Goal: Task Accomplishment & Management: Manage account settings

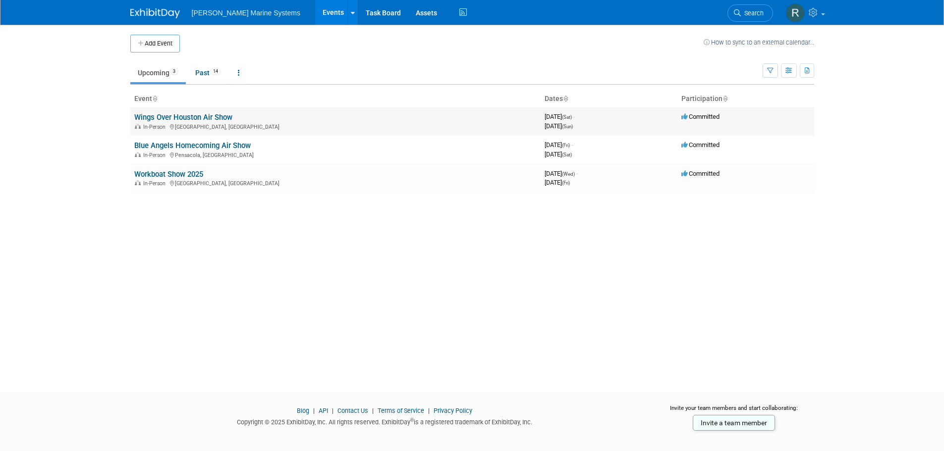
click at [159, 116] on link "Wings Over Houston Air Show" at bounding box center [183, 117] width 98 height 9
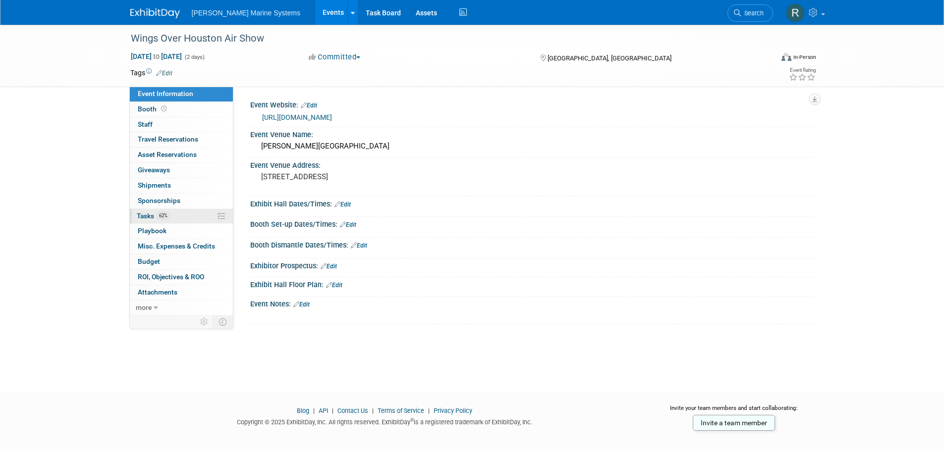
click at [178, 216] on link "62% Tasks 62%" at bounding box center [181, 216] width 103 height 15
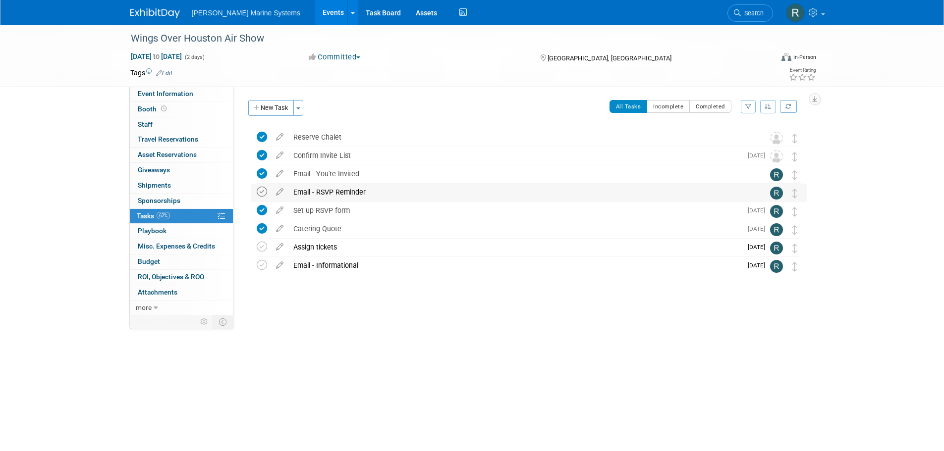
click at [263, 188] on icon at bounding box center [262, 192] width 10 height 10
click at [758, 249] on span "Oct 10" at bounding box center [758, 247] width 22 height 7
click at [772, 248] on img at bounding box center [776, 248] width 13 height 13
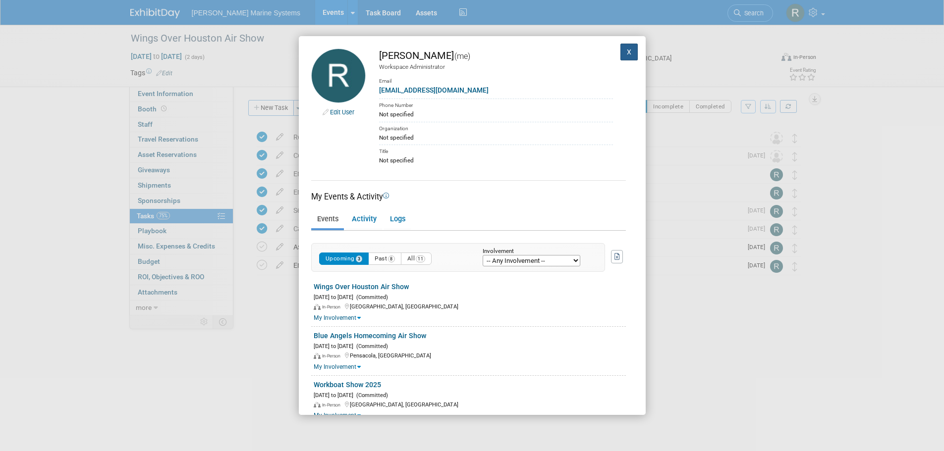
click at [620, 48] on button "X" at bounding box center [629, 52] width 18 height 17
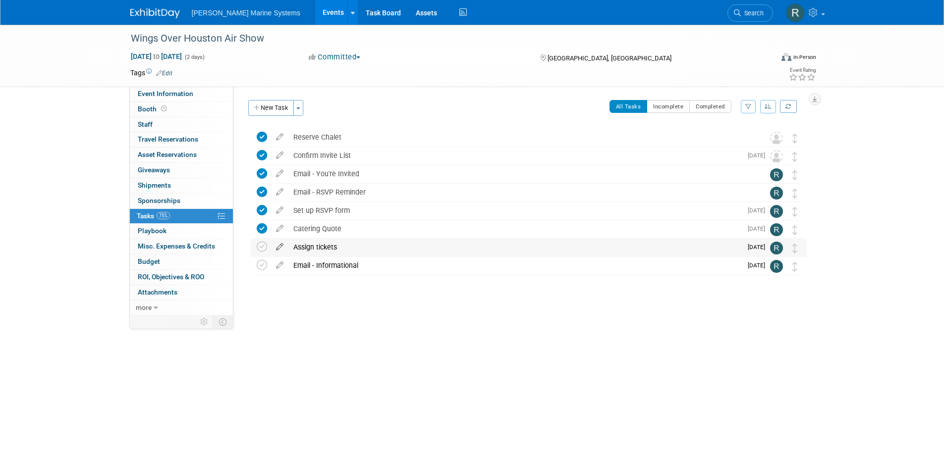
click at [281, 249] on icon at bounding box center [279, 245] width 17 height 12
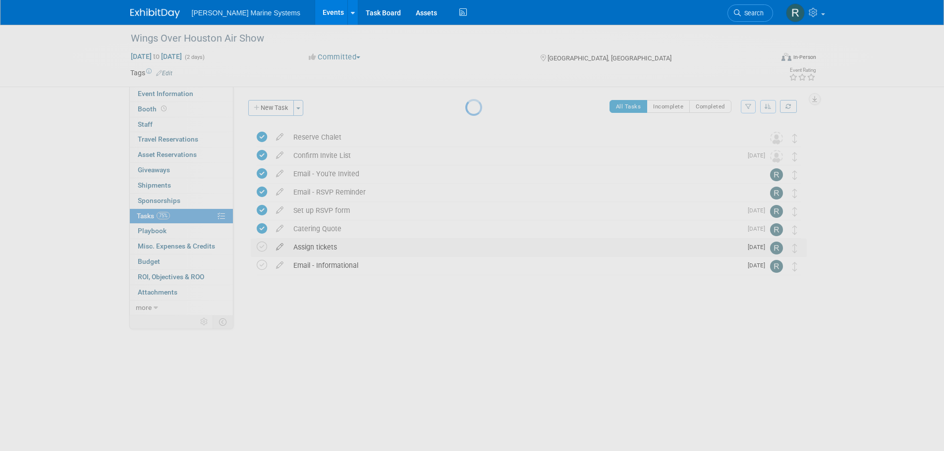
select select "9"
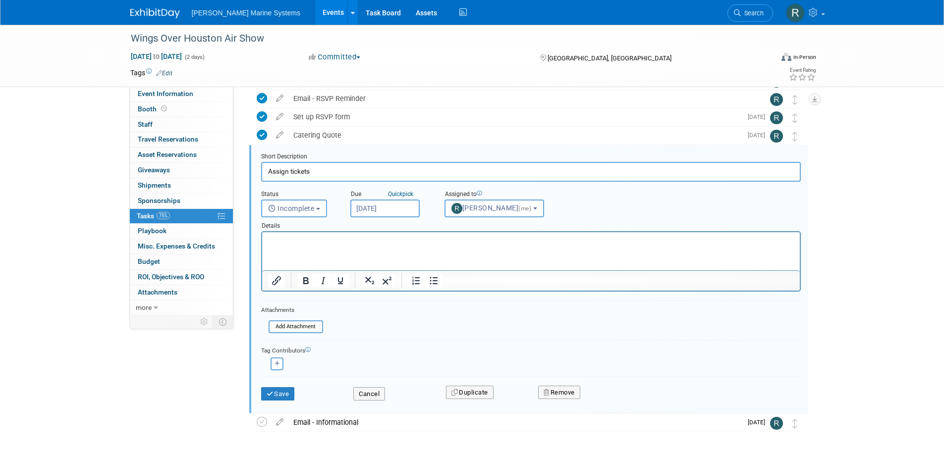
click at [398, 205] on input "Oct 10, 2025" at bounding box center [384, 209] width 69 height 18
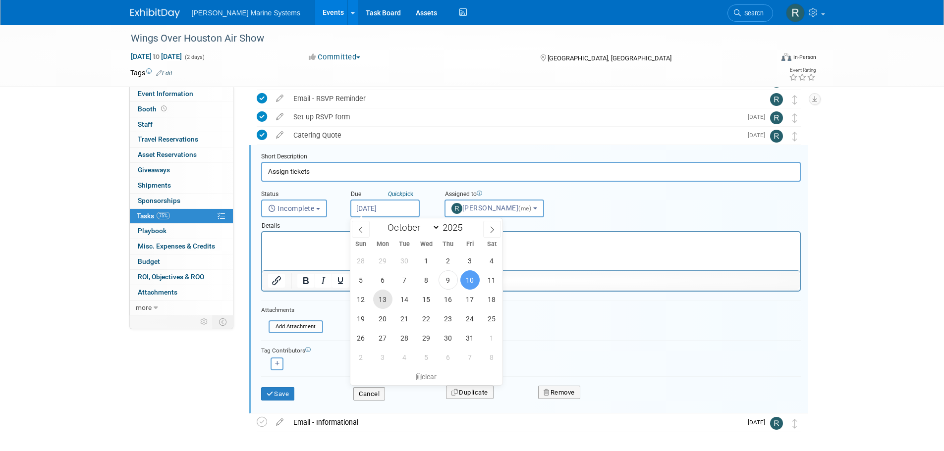
click at [381, 299] on span "13" at bounding box center [382, 299] width 19 height 19
type input "Oct 13, 2025"
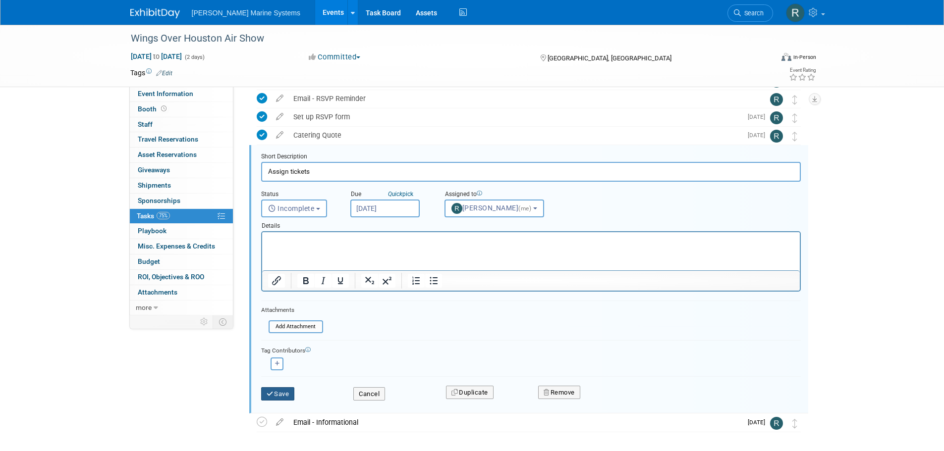
click at [281, 393] on button "Save" at bounding box center [278, 394] width 34 height 14
